Goal: Task Accomplishment & Management: Manage account settings

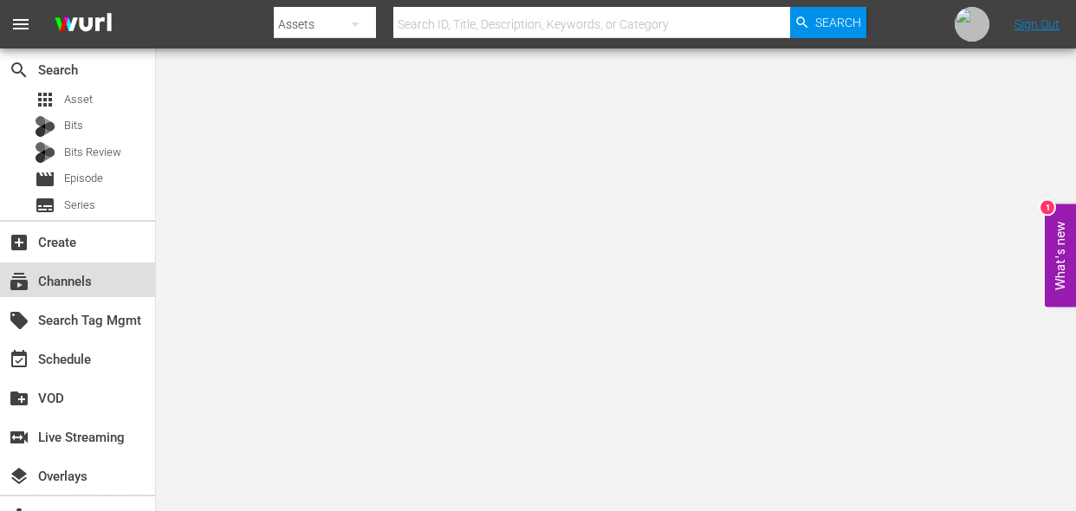
click at [94, 279] on div "subscriptions Channels" at bounding box center [48, 279] width 97 height 16
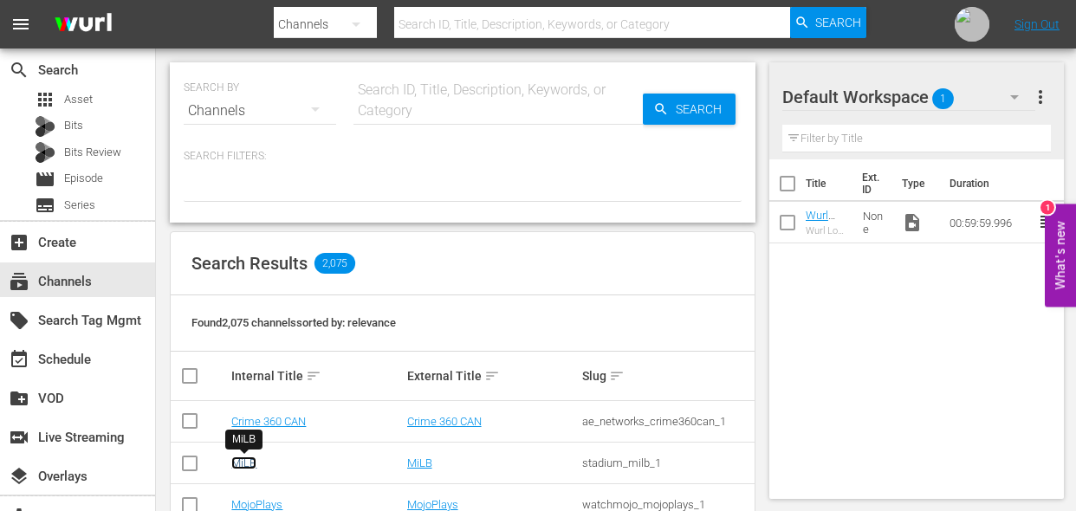
click at [237, 461] on link "MiLB" at bounding box center [243, 463] width 25 height 13
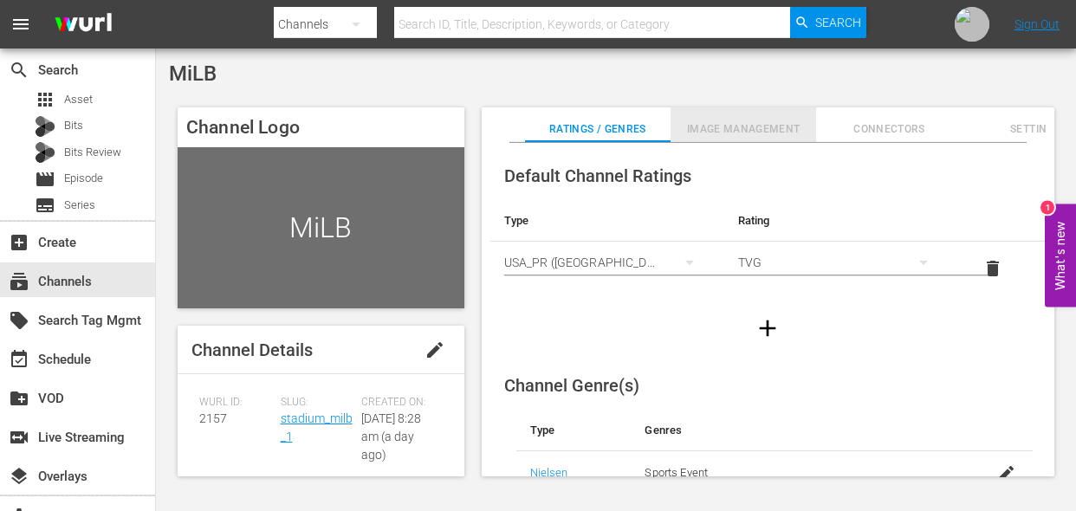
click at [727, 127] on span "Image Management" at bounding box center [744, 129] width 146 height 18
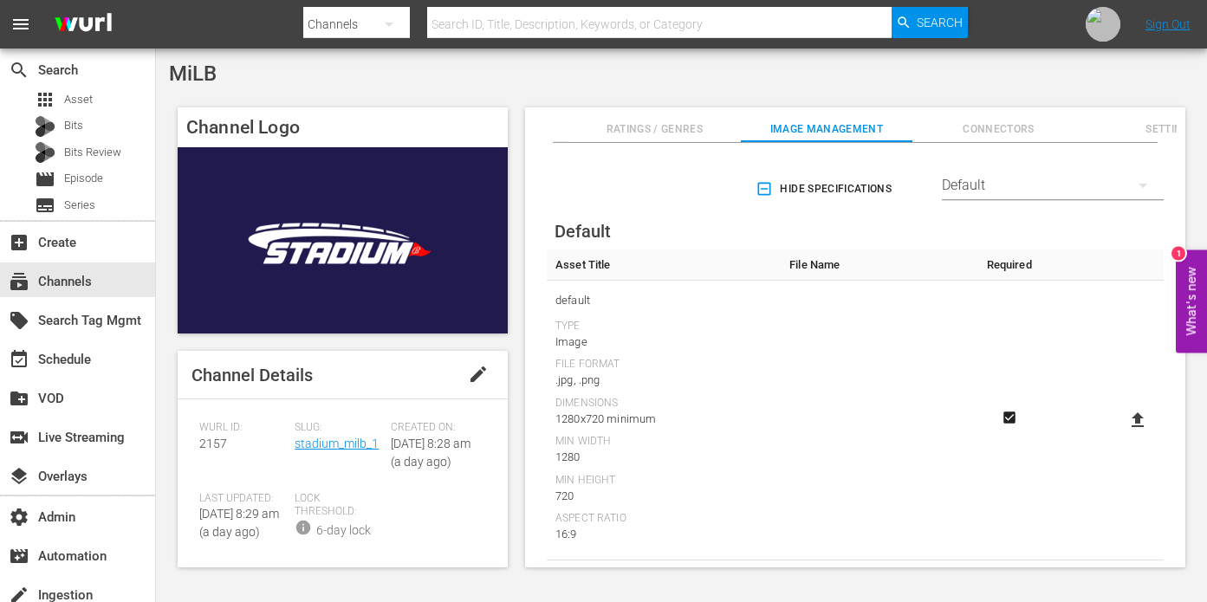
click at [762, 190] on icon "button" at bounding box center [764, 189] width 13 height 13
click at [1057, 192] on div "Default" at bounding box center [1053, 185] width 222 height 49
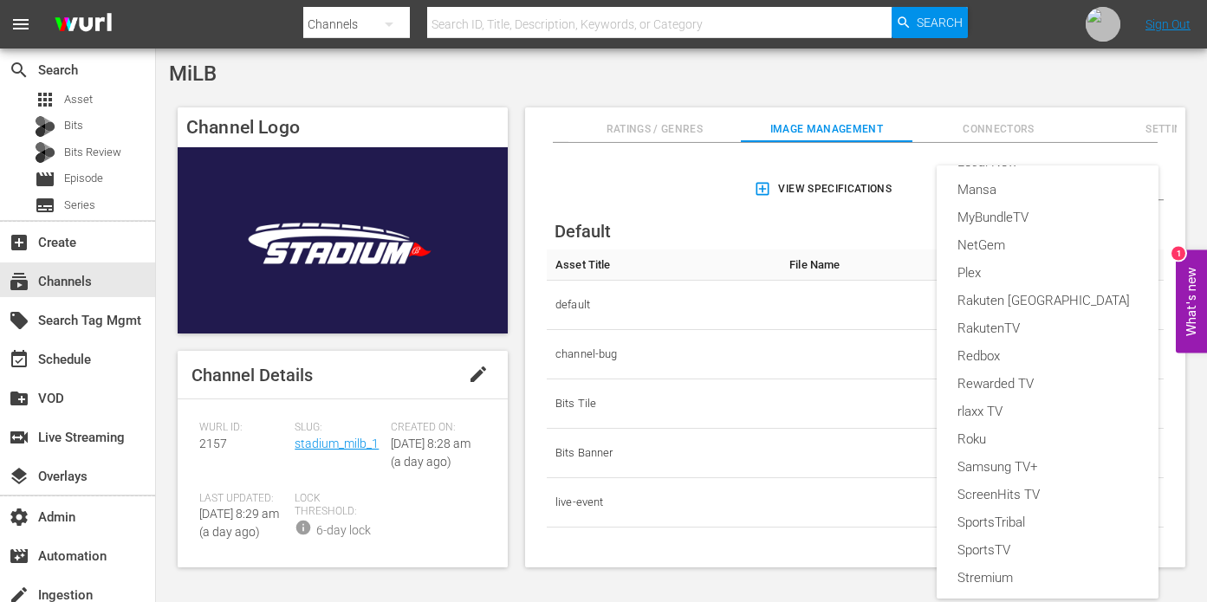
scroll to position [325, 0]
click at [970, 273] on div "Plex" at bounding box center [1047, 276] width 180 height 28
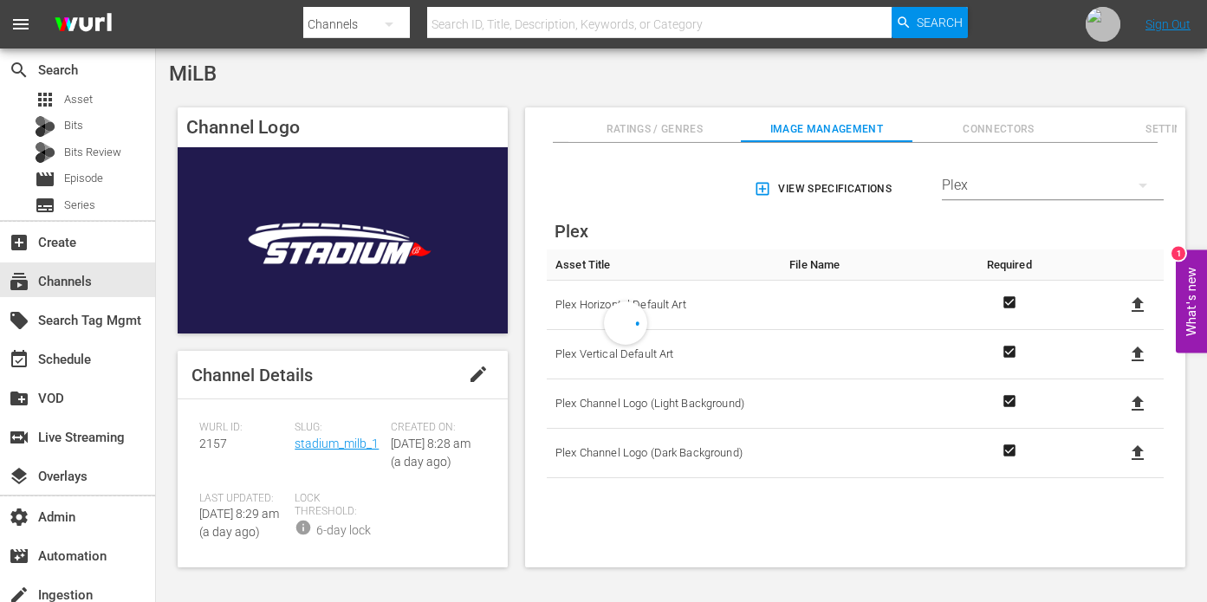
scroll to position [16, 0]
click at [1058, 187] on div "Plex" at bounding box center [1053, 185] width 222 height 49
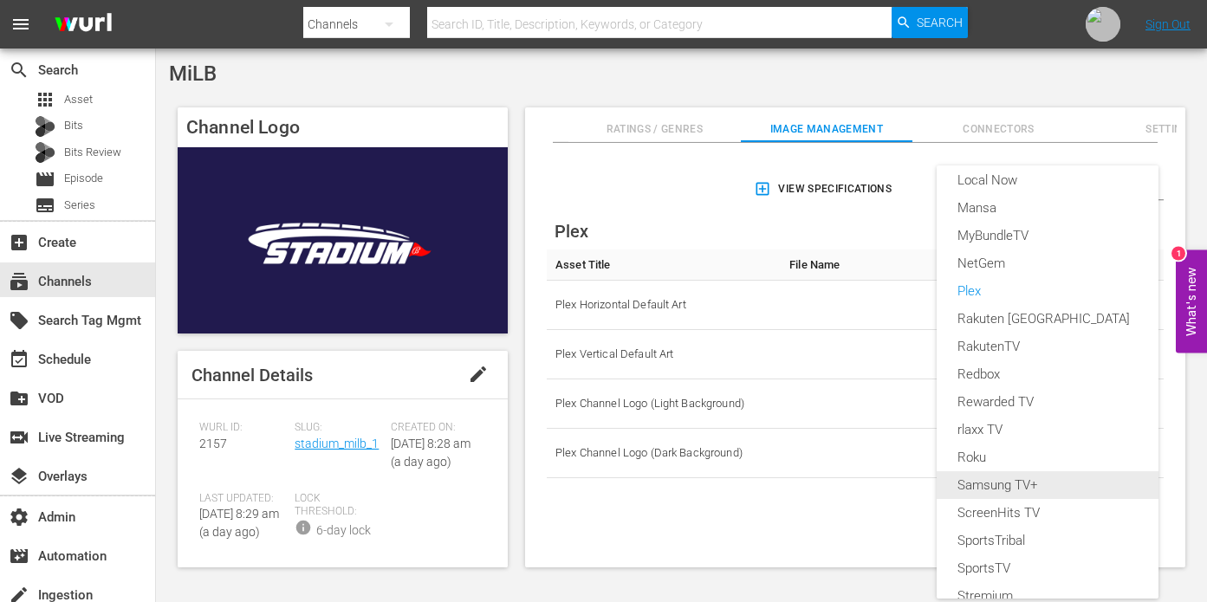
scroll to position [282, 0]
